Goal: Find contact information: Find contact information

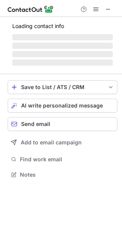
scroll to position [179, 122]
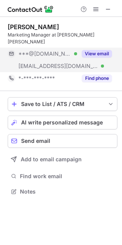
click at [104, 50] on button "View email" at bounding box center [97, 54] width 30 height 8
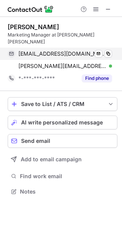
click at [112, 48] on div "[EMAIL_ADDRESS][DOMAIN_NAME] Verified Send email Copy" at bounding box center [60, 54] width 104 height 12
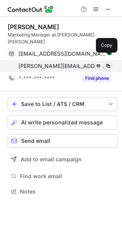
click at [111, 63] on span at bounding box center [108, 66] width 6 height 6
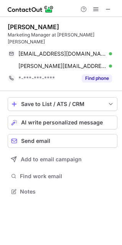
scroll to position [179, 122]
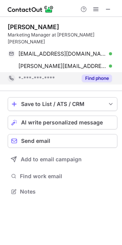
click at [101, 74] on button "Find phone" at bounding box center [97, 78] width 30 height 8
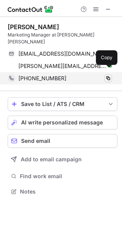
click at [109, 75] on span at bounding box center [108, 78] width 6 height 6
